Goal: Transaction & Acquisition: Purchase product/service

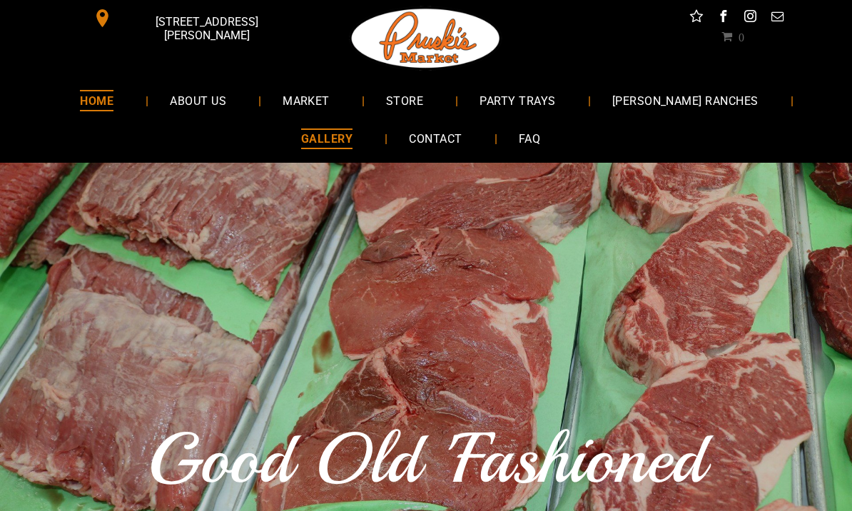
click at [325, 141] on span "GALLERY" at bounding box center [326, 138] width 51 height 21
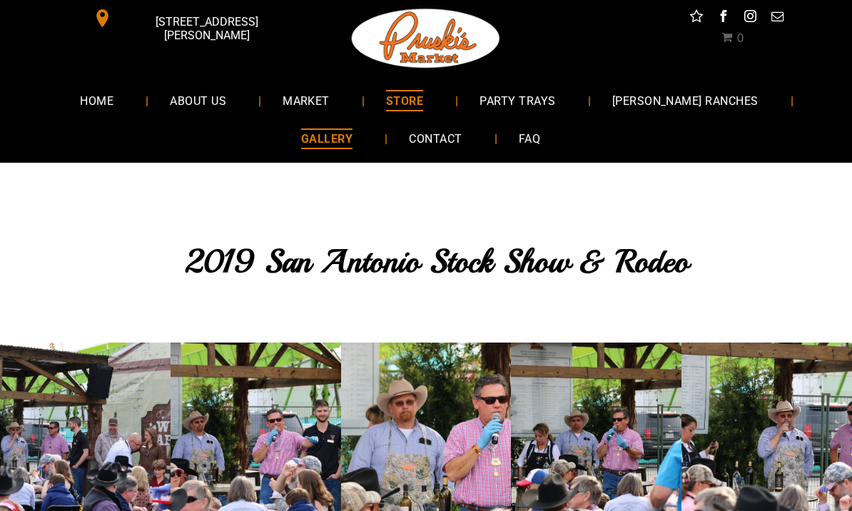
click at [423, 101] on span "STORE" at bounding box center [404, 100] width 37 height 21
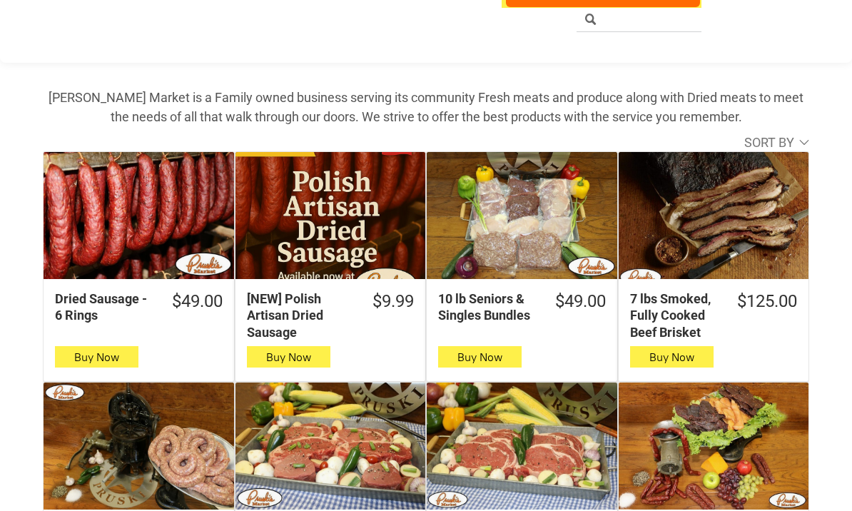
scroll to position [474, 0]
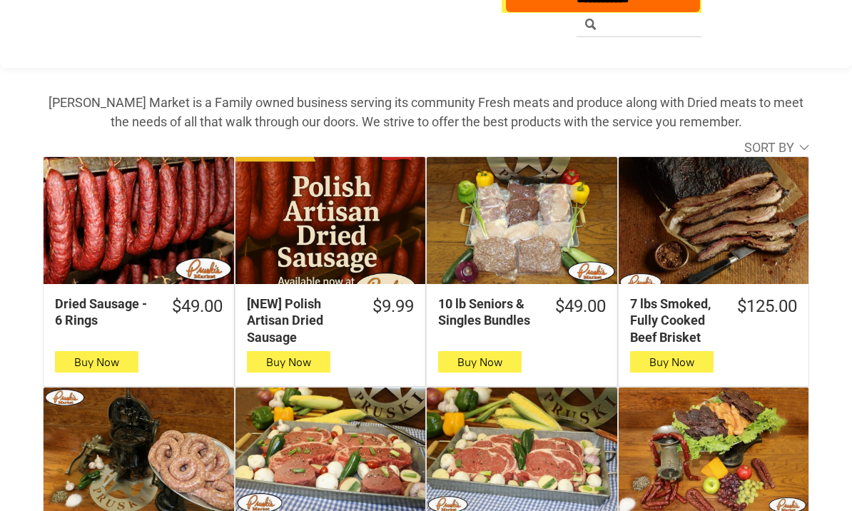
click at [527, 265] on div "10 lb Seniors & Singles Bundles" at bounding box center [522, 220] width 191 height 127
